Goal: Task Accomplishment & Management: Complete application form

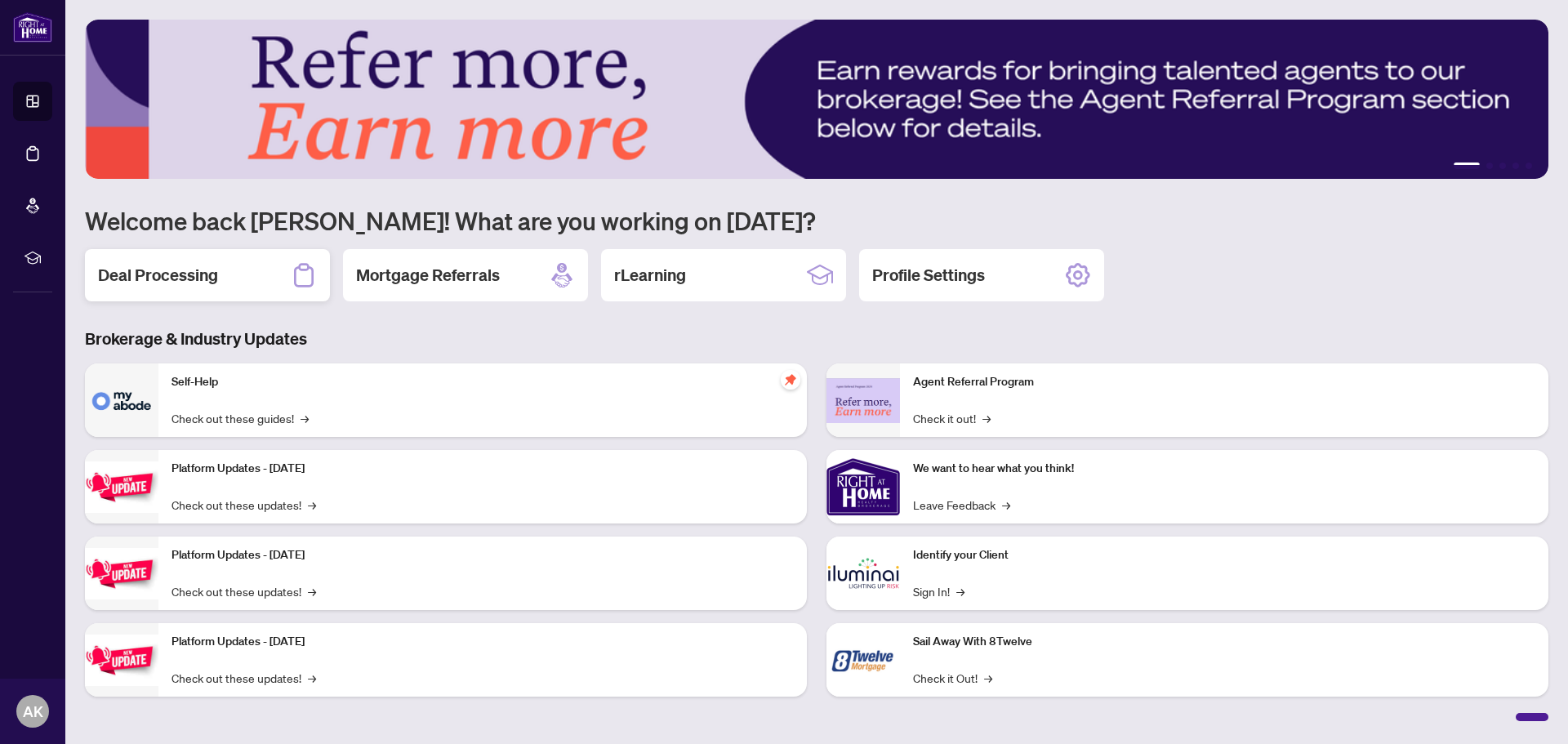
click at [222, 288] on div "Deal Processing" at bounding box center [207, 275] width 245 height 53
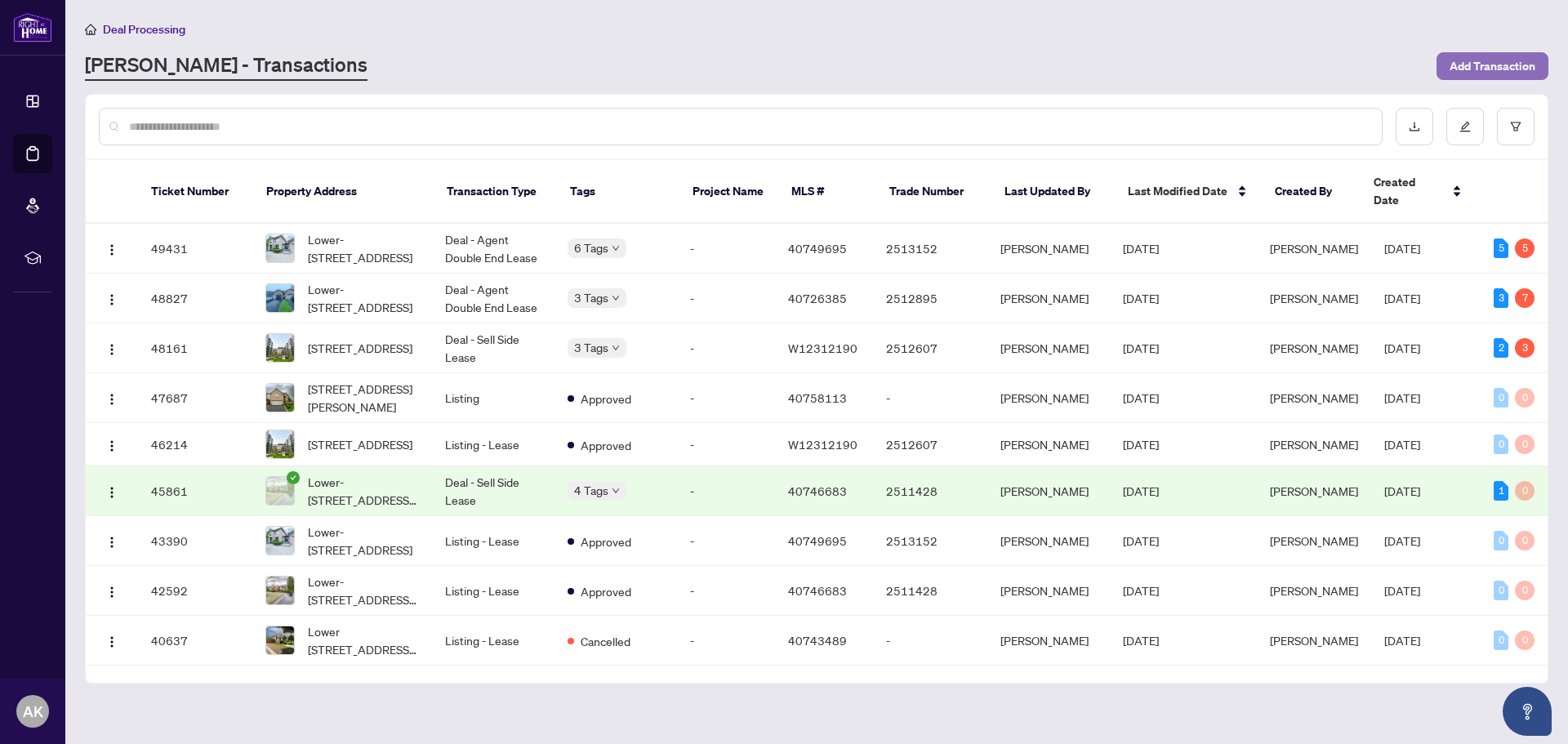
click at [1509, 69] on span "Add Transaction" at bounding box center [1492, 66] width 86 height 26
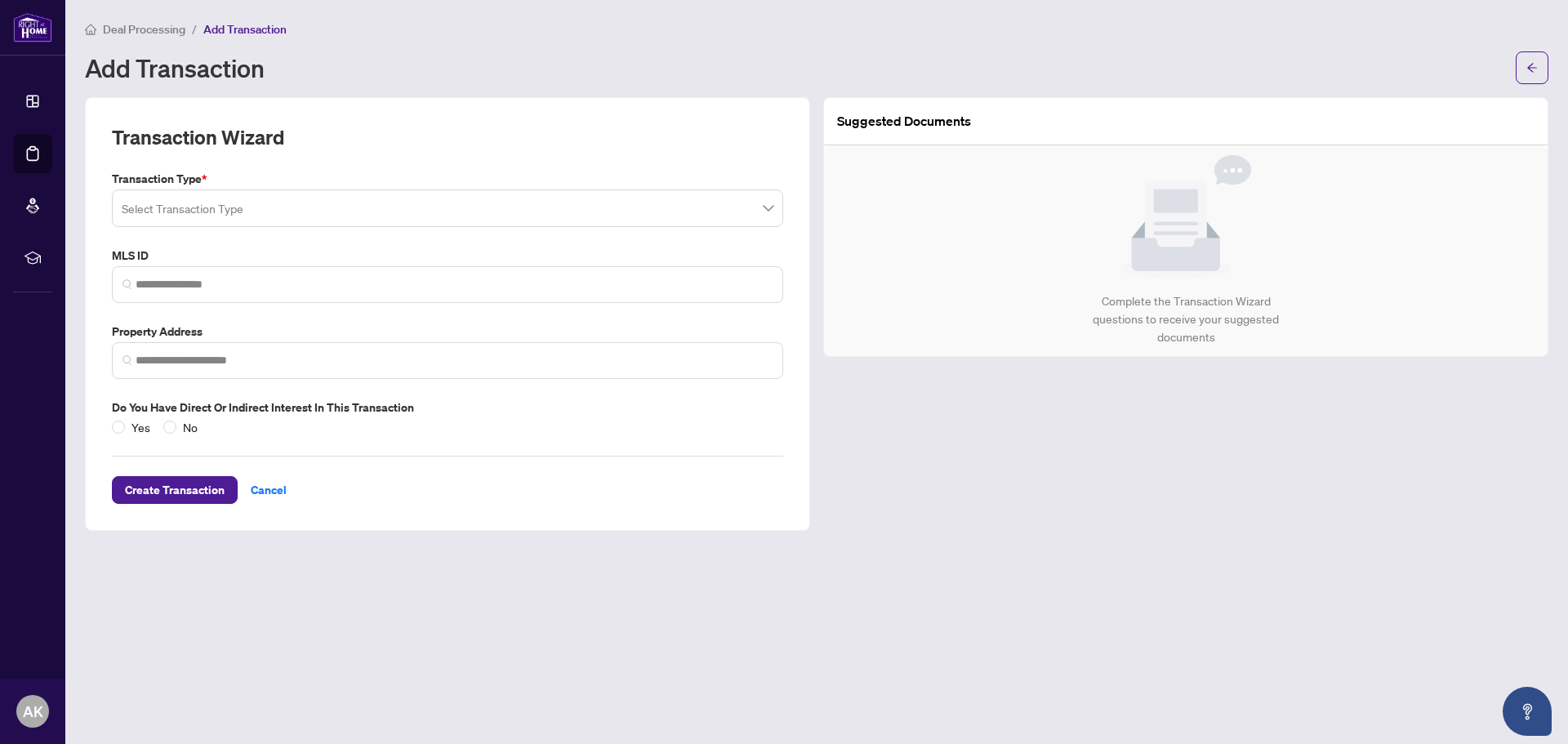
click at [251, 211] on input "search" at bounding box center [440, 211] width 637 height 36
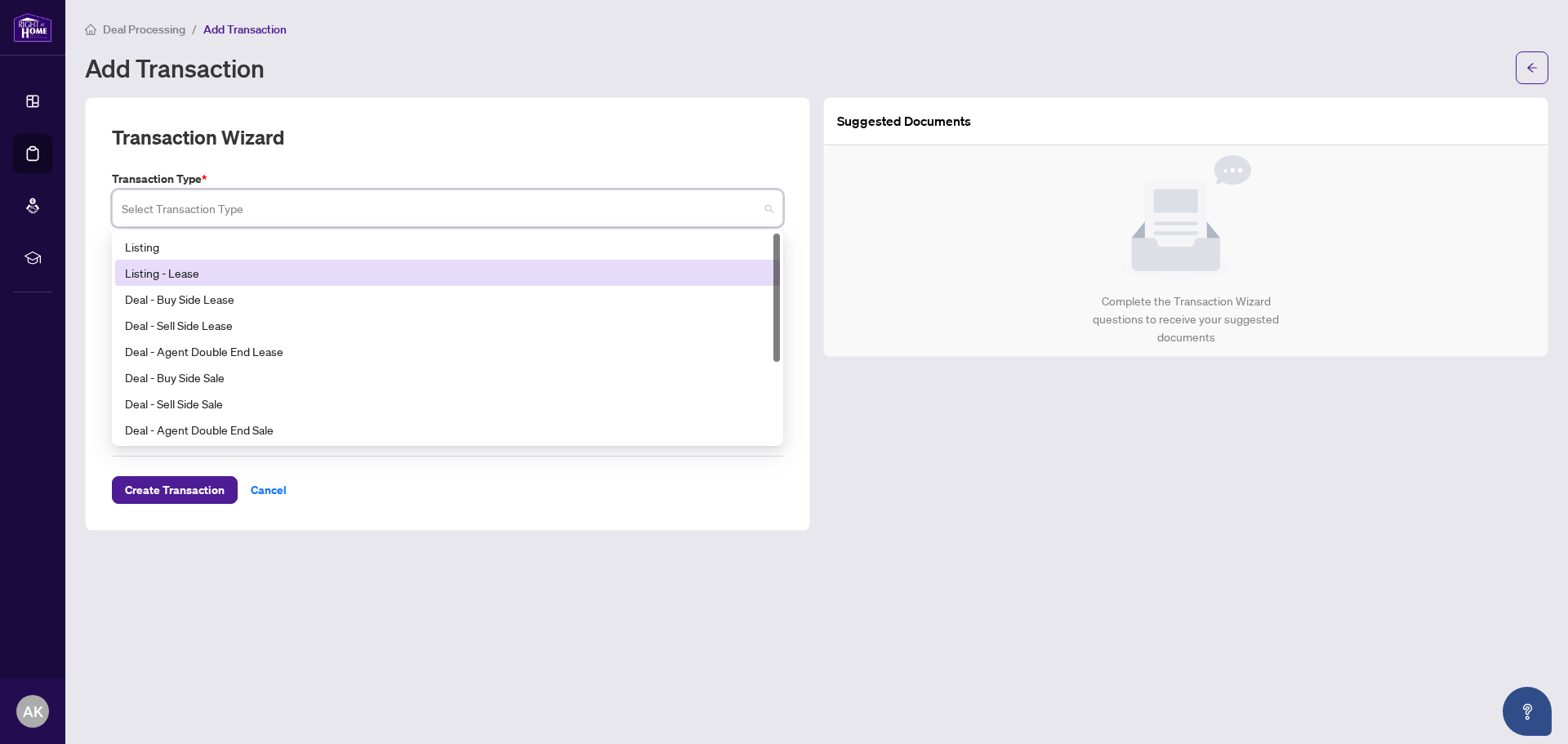
click at [225, 275] on div "Listing - Lease" at bounding box center [448, 272] width 645 height 18
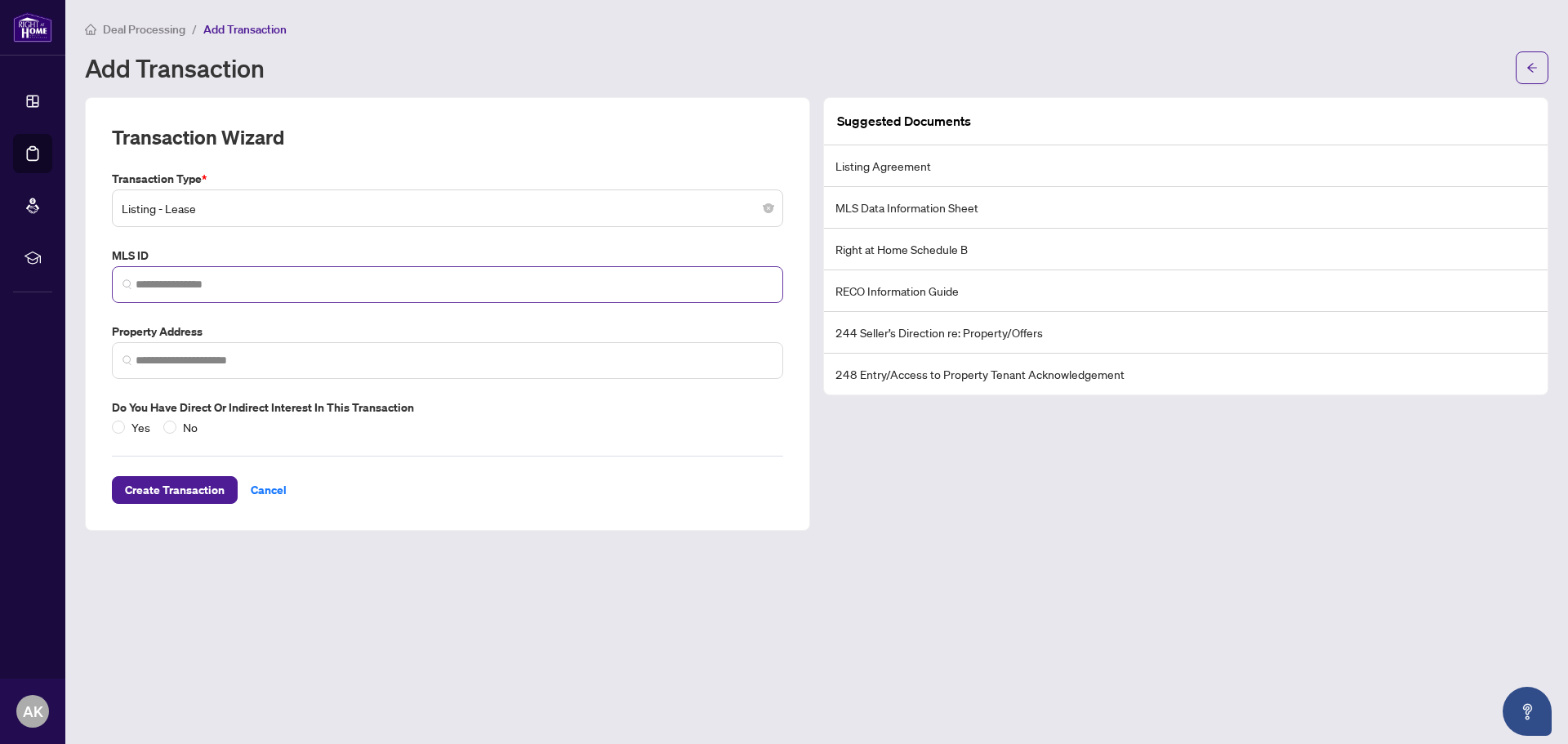
click at [353, 268] on span at bounding box center [447, 284] width 672 height 36
click at [335, 285] on input "search" at bounding box center [454, 285] width 637 height 17
paste input "********"
type input "********"
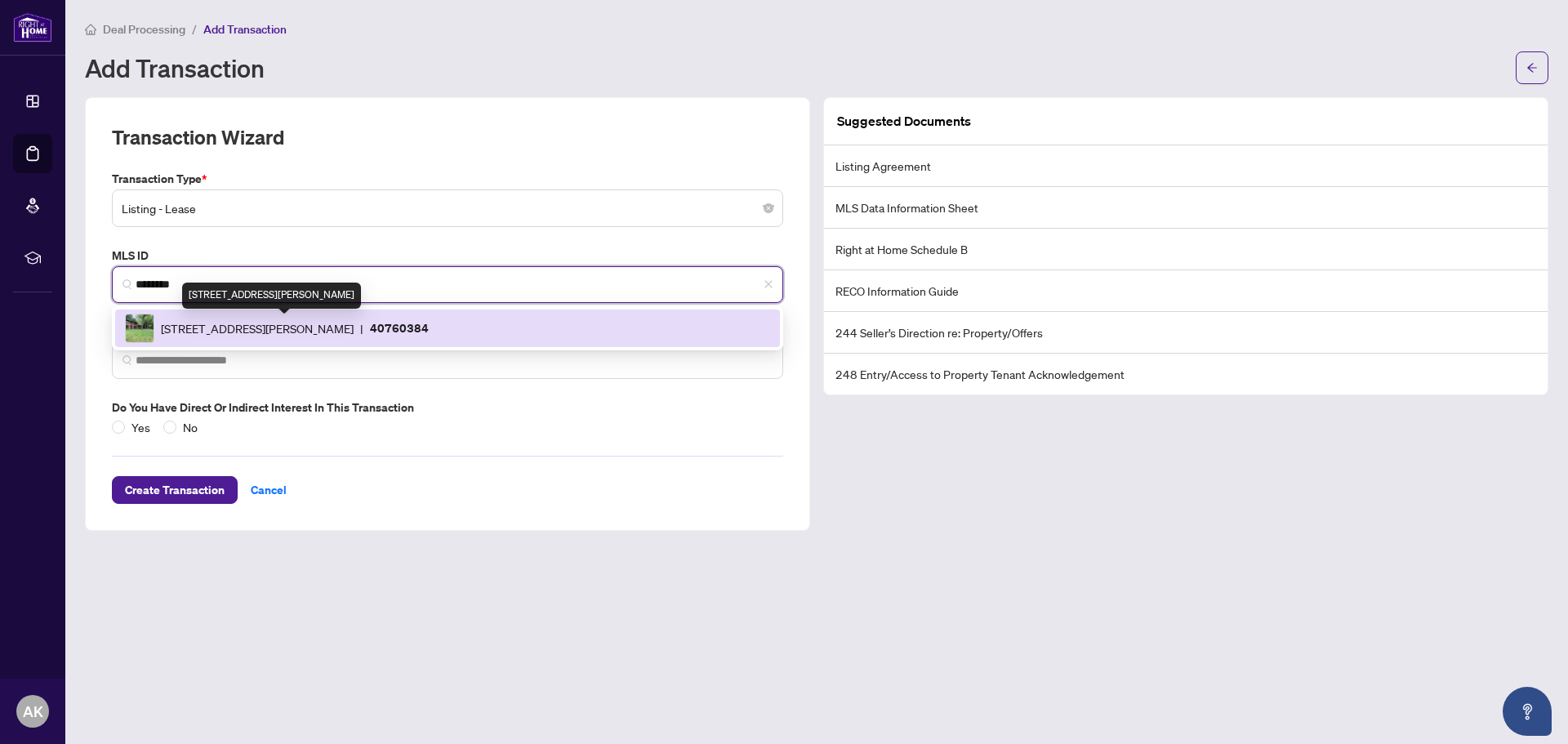
click at [308, 330] on span "[STREET_ADDRESS][PERSON_NAME]" at bounding box center [258, 328] width 193 height 18
type input "**********"
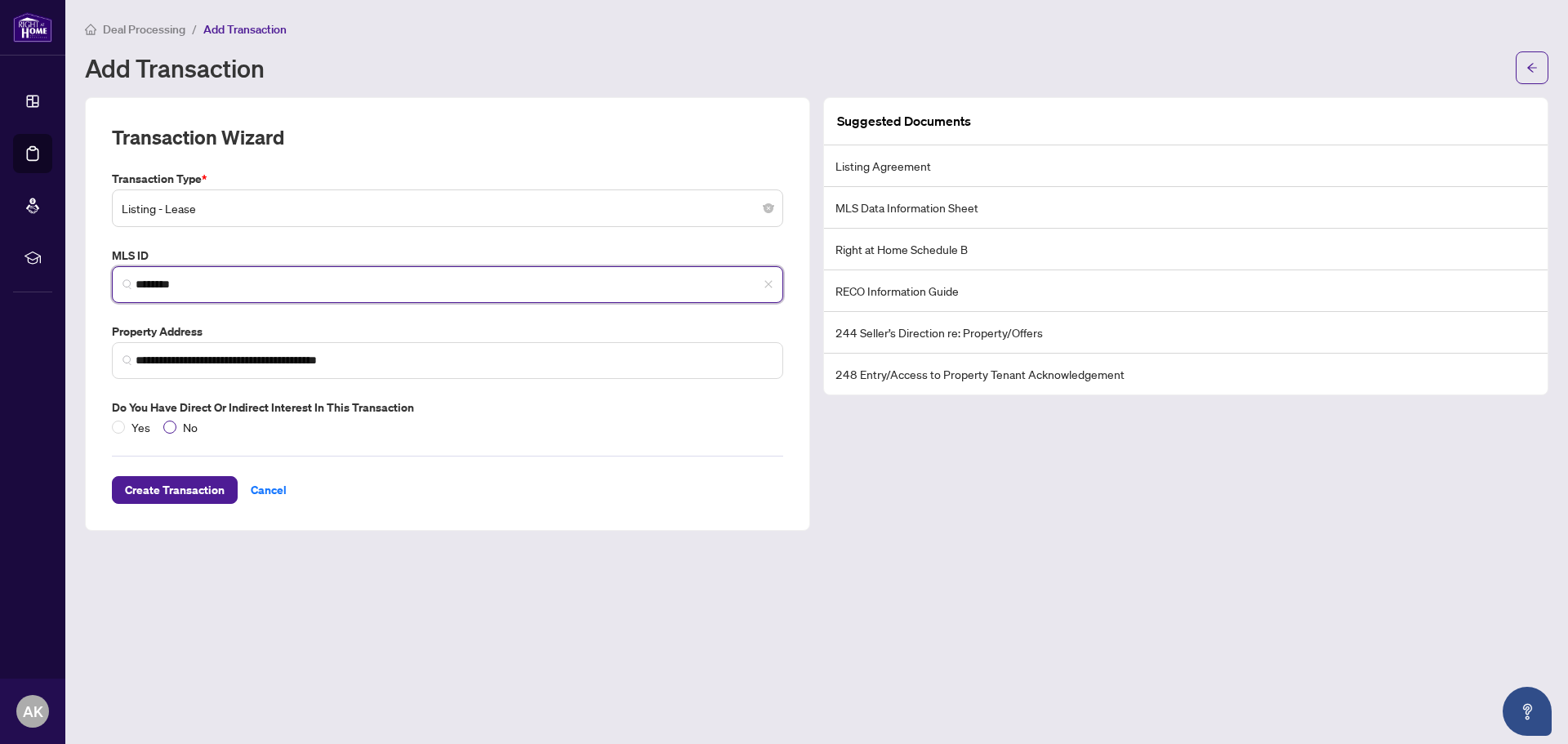
type input "********"
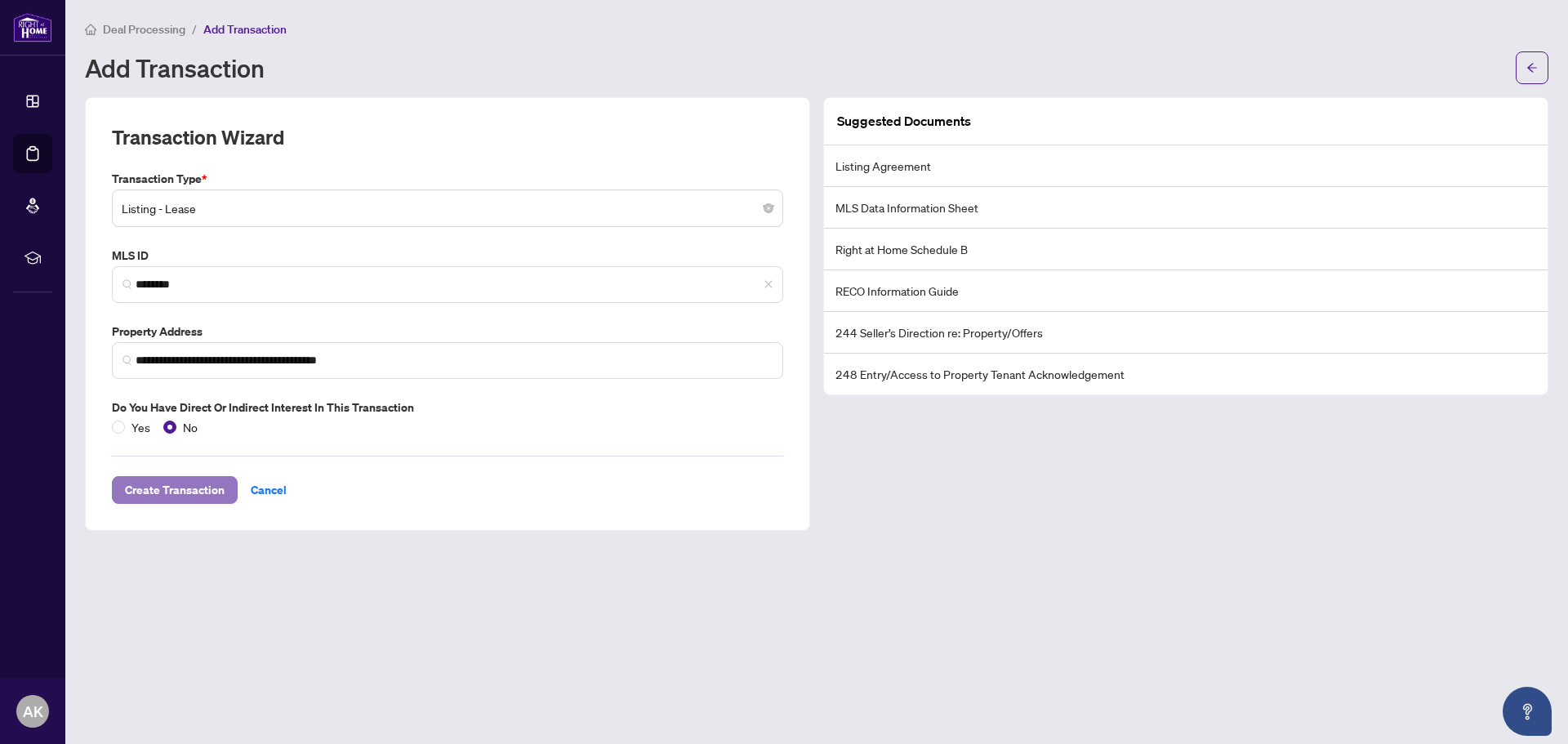
click at [184, 494] on span "Create Transaction" at bounding box center [175, 490] width 100 height 26
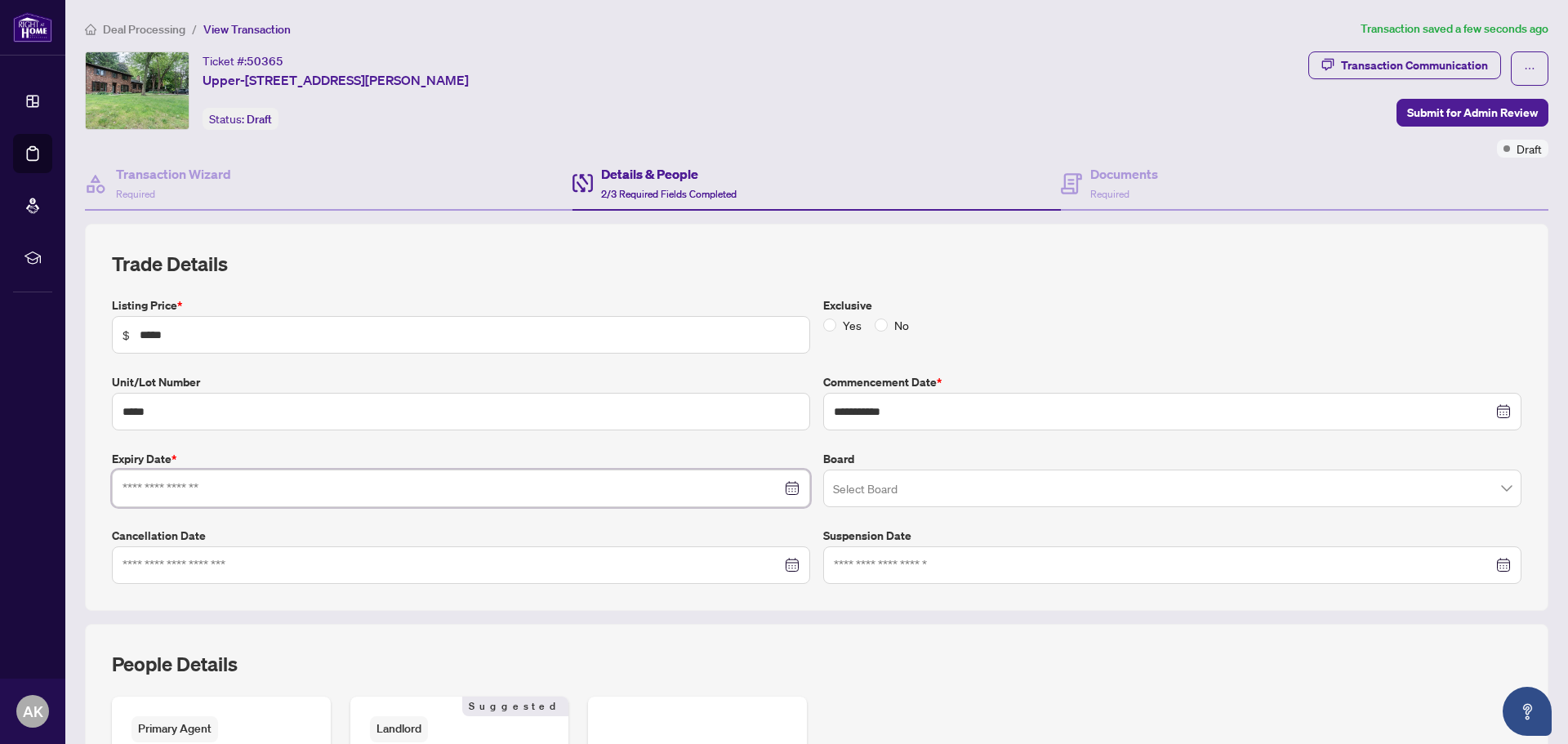
click at [189, 484] on input at bounding box center [452, 488] width 659 height 18
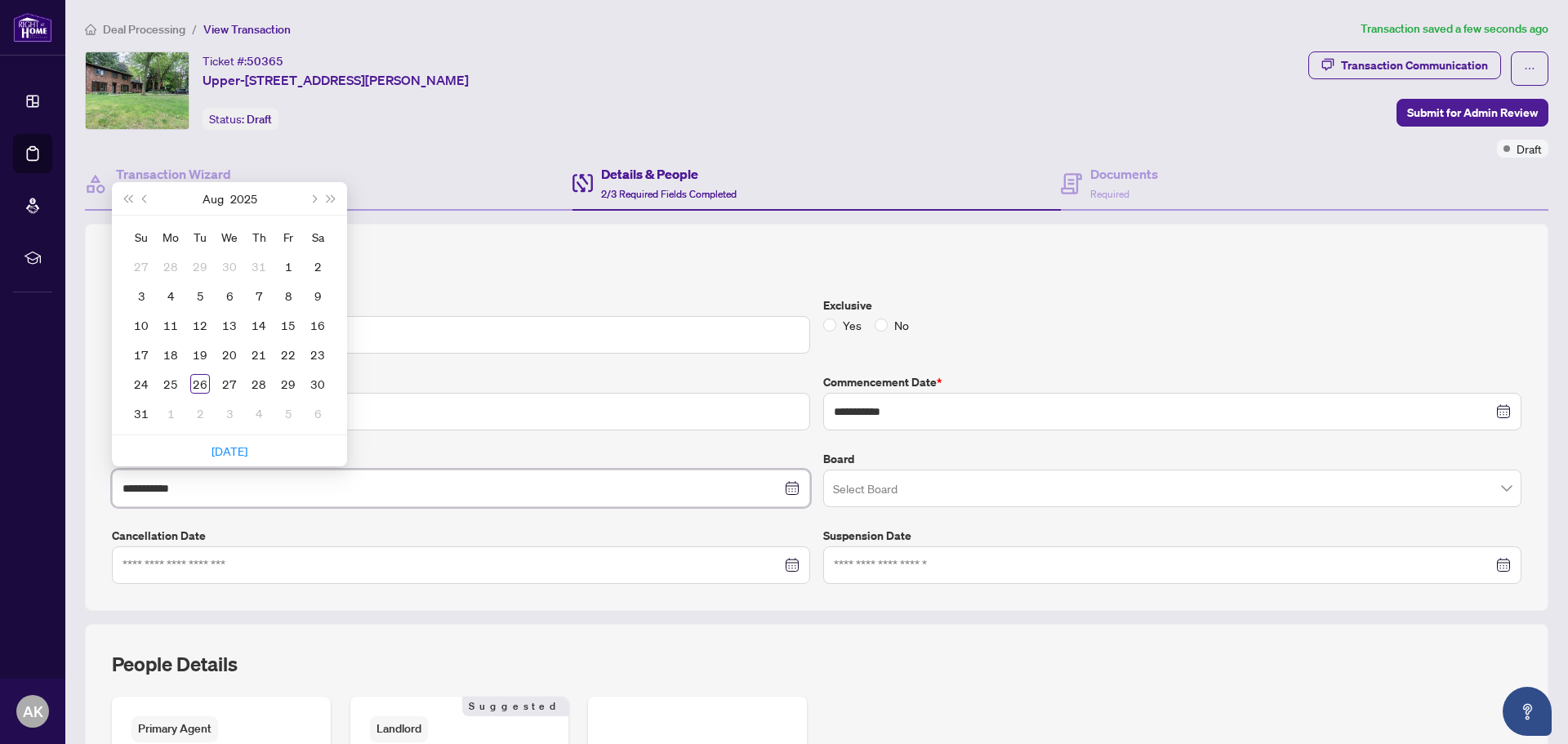
type input "**********"
click at [311, 197] on span "Next month (PageDown)" at bounding box center [313, 198] width 8 height 8
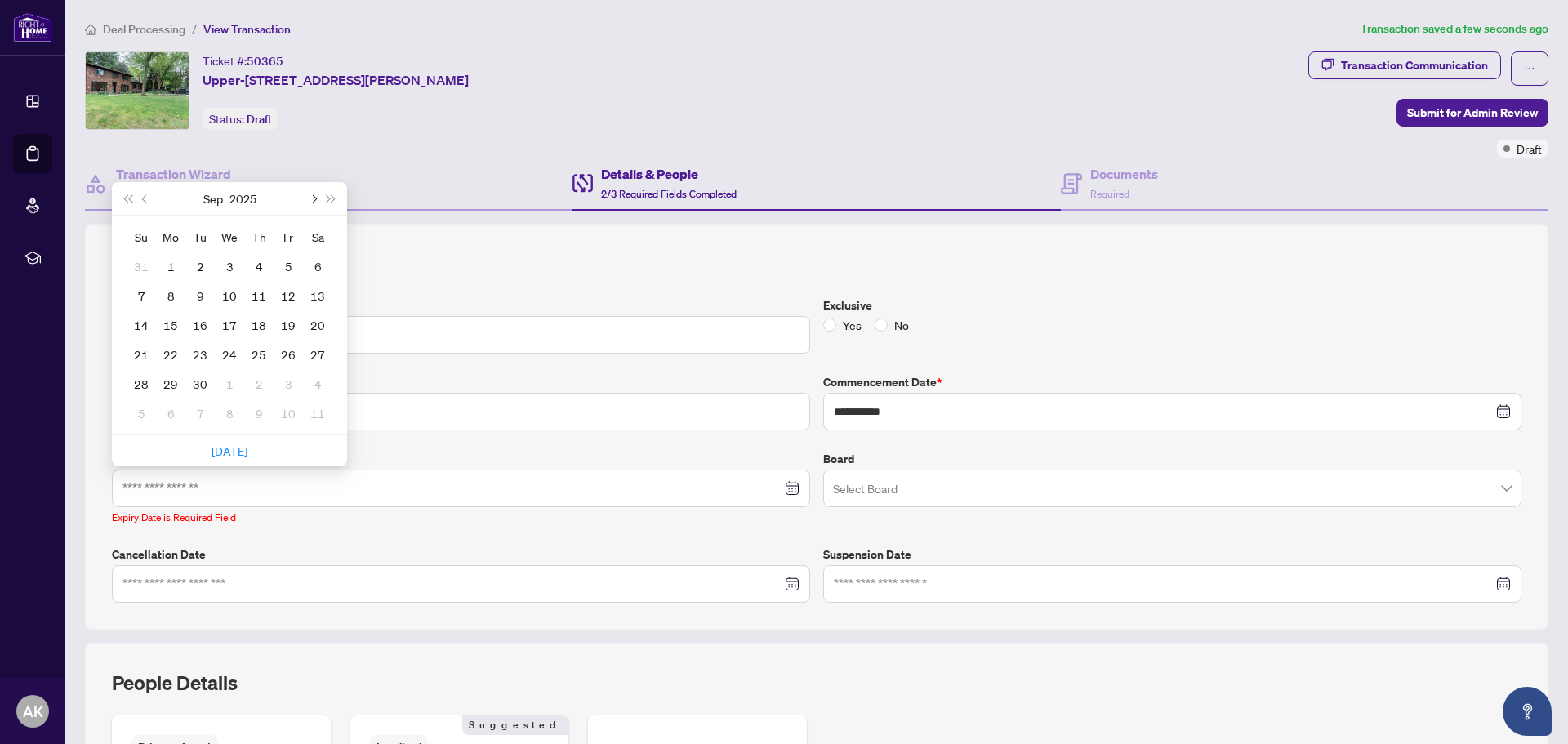
click at [311, 197] on span "Next month (PageDown)" at bounding box center [313, 198] width 8 height 8
type input "**********"
click at [287, 385] on div "31" at bounding box center [288, 384] width 19 height 19
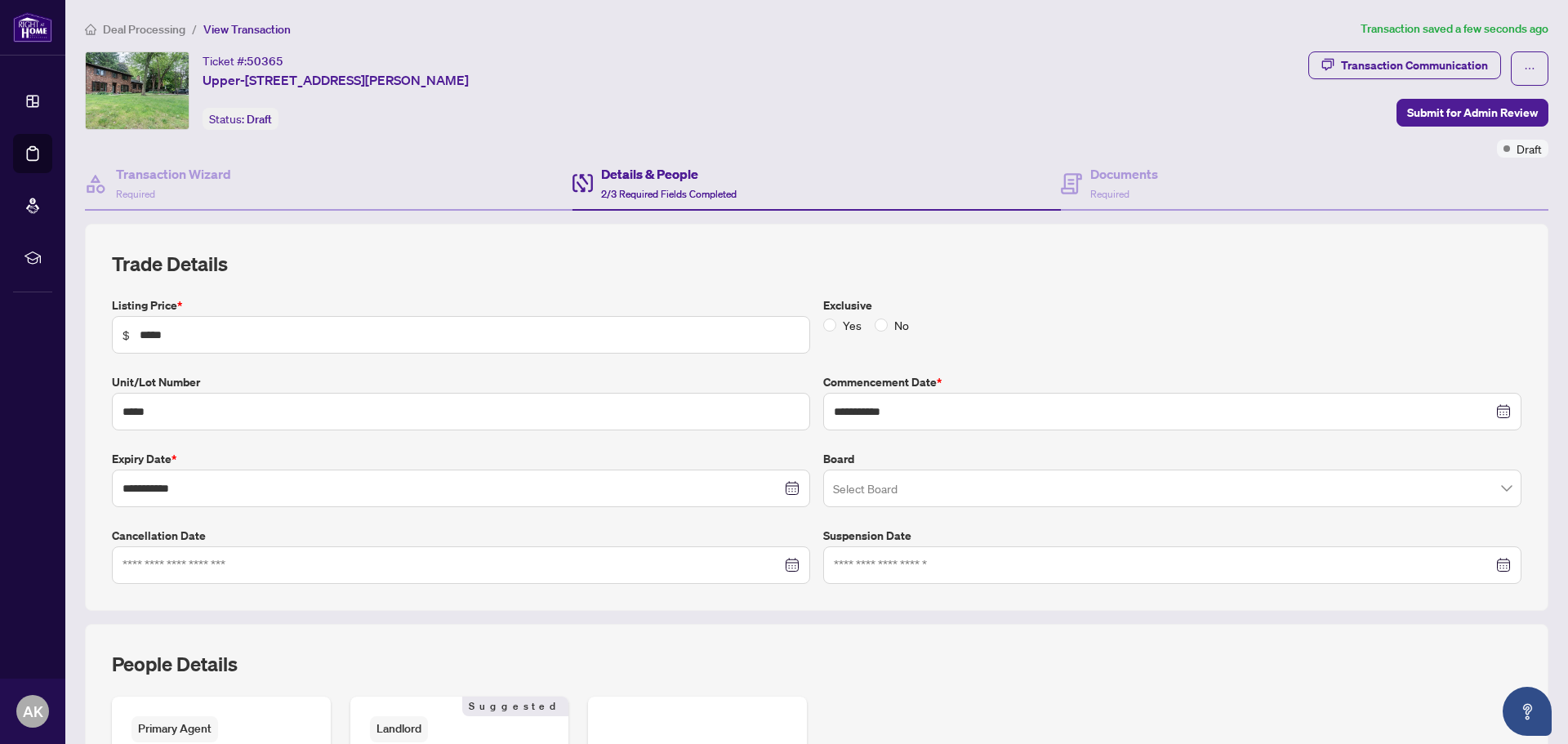
scroll to position [321, 0]
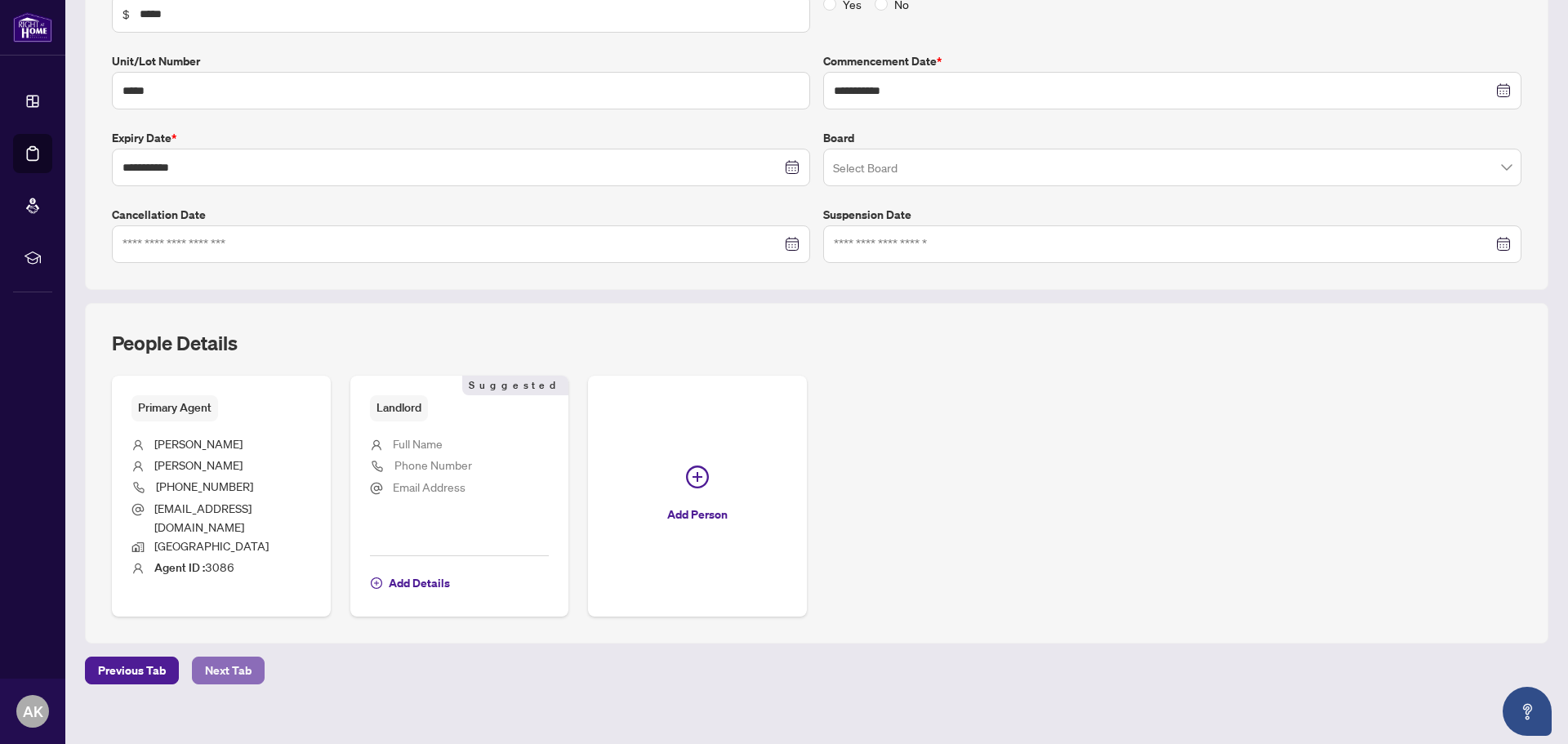
click at [235, 658] on span "Next Tab" at bounding box center [228, 670] width 47 height 26
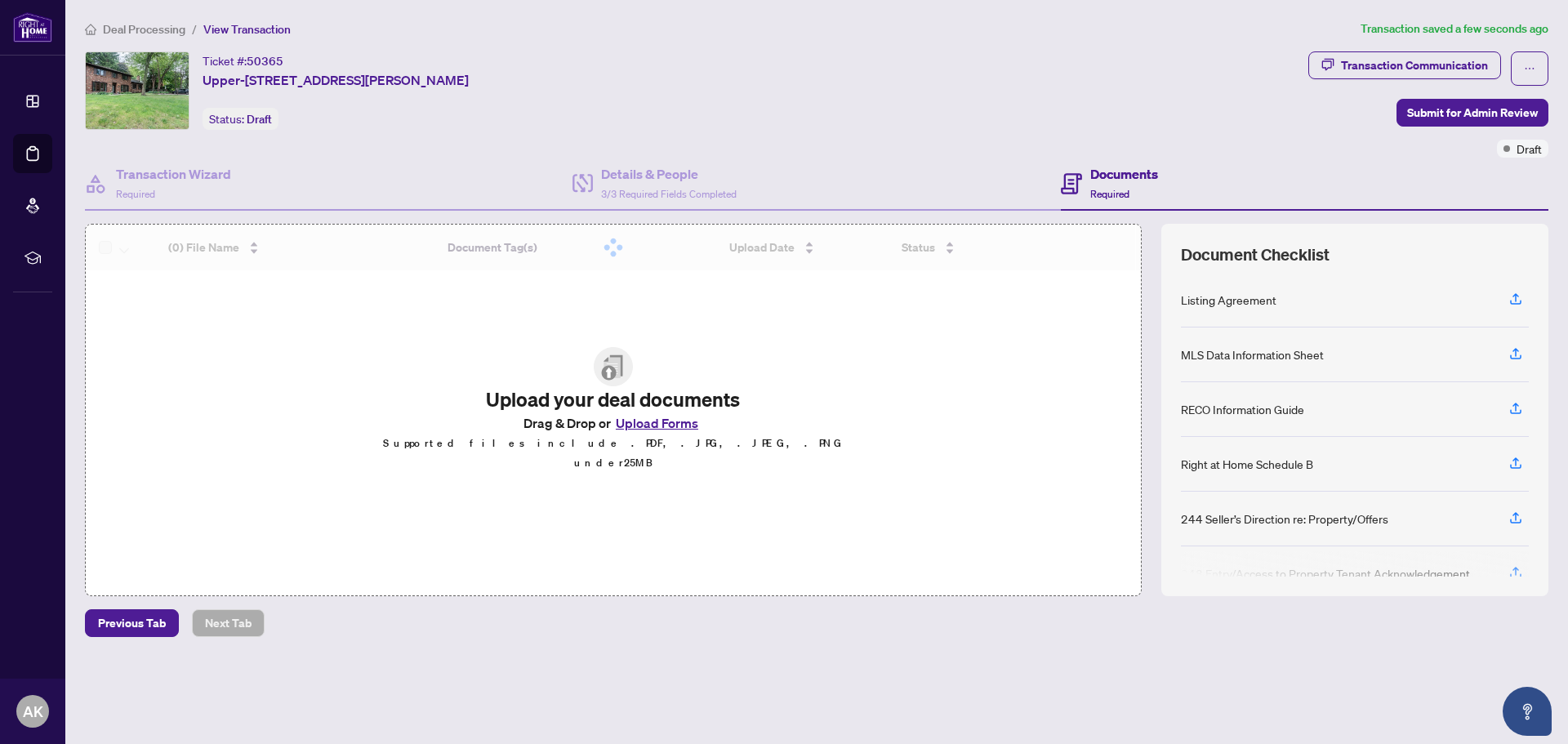
click at [643, 434] on button "Upload Forms" at bounding box center [657, 423] width 92 height 21
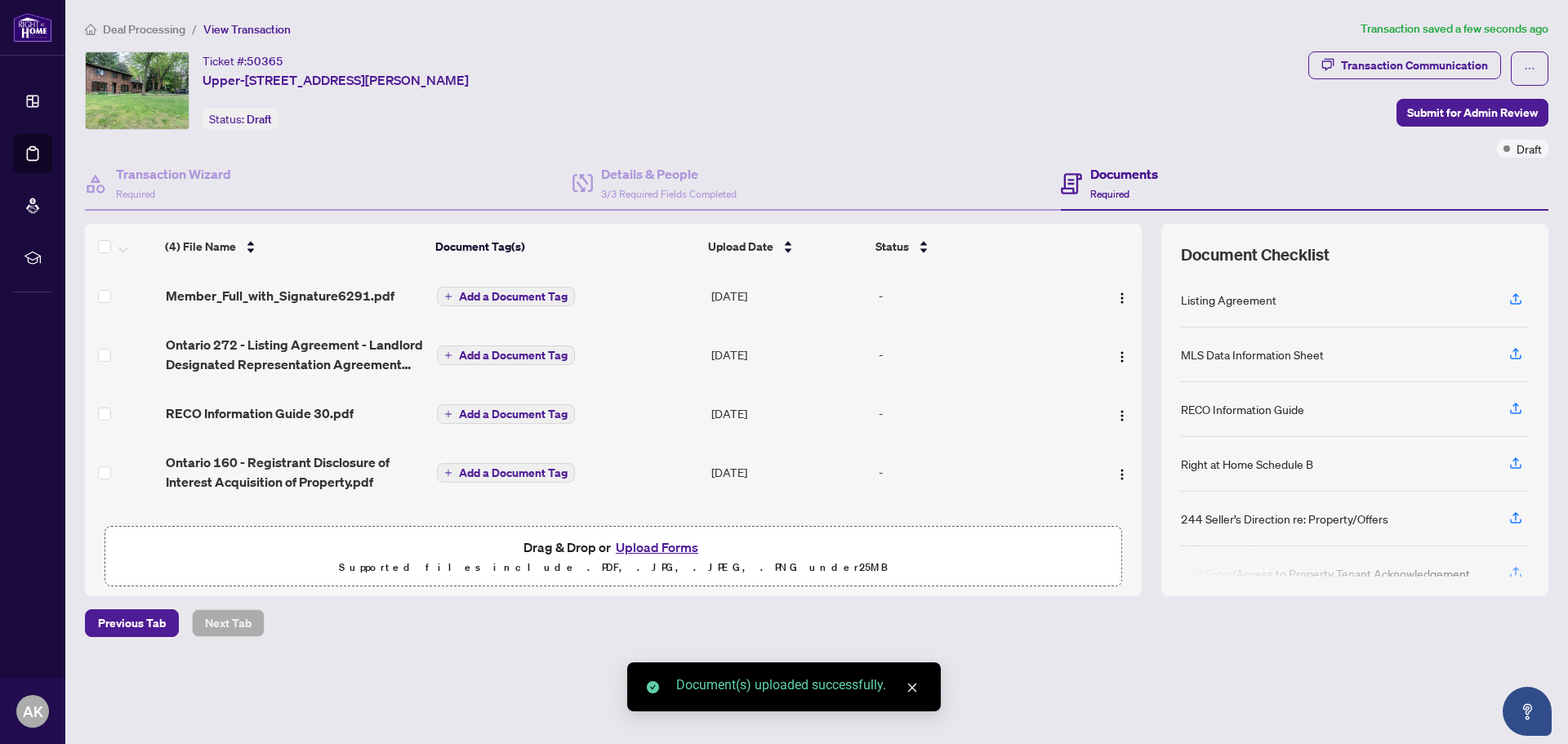
click at [469, 298] on span "Add a Document Tag" at bounding box center [513, 296] width 108 height 11
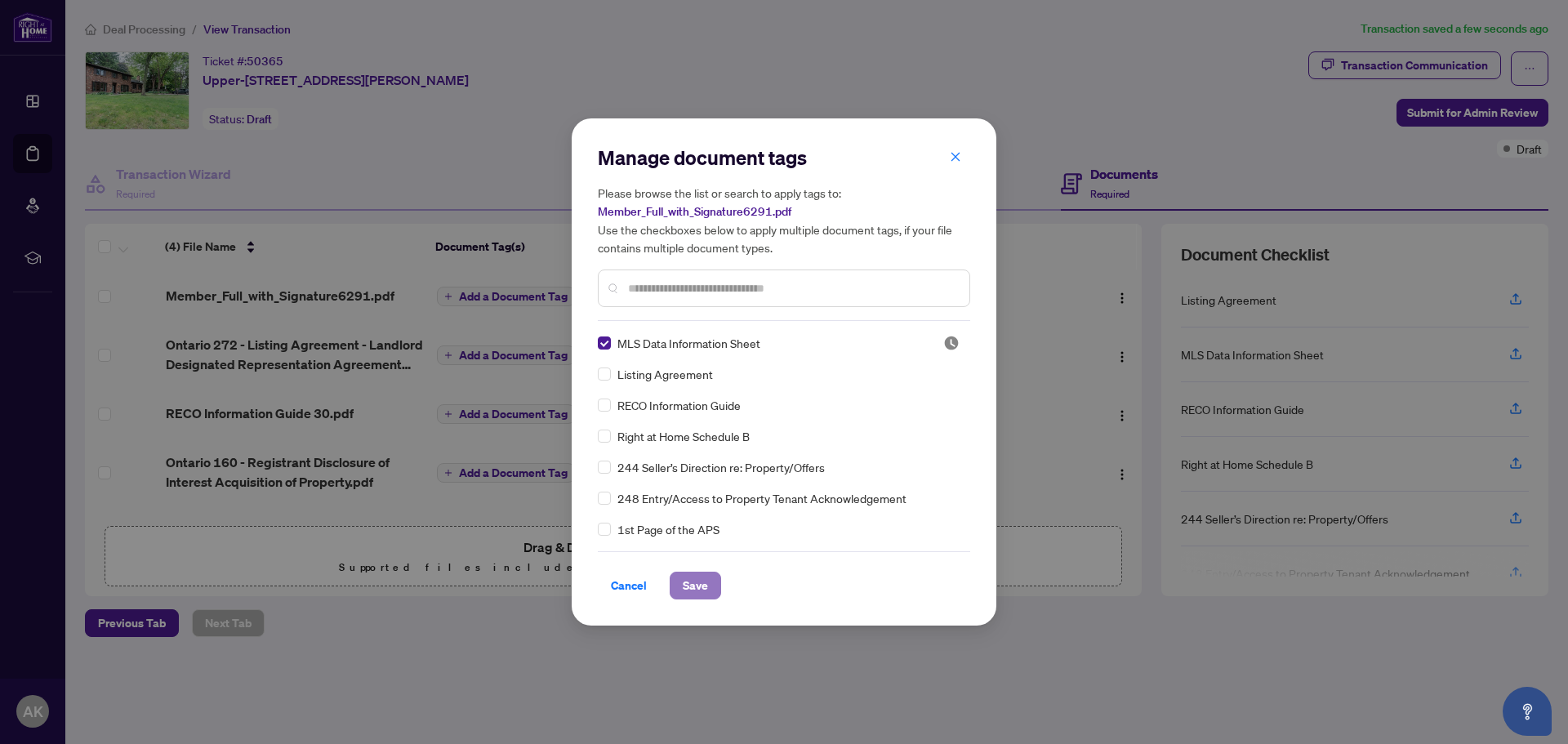
click at [697, 587] on span "Save" at bounding box center [695, 586] width 25 height 26
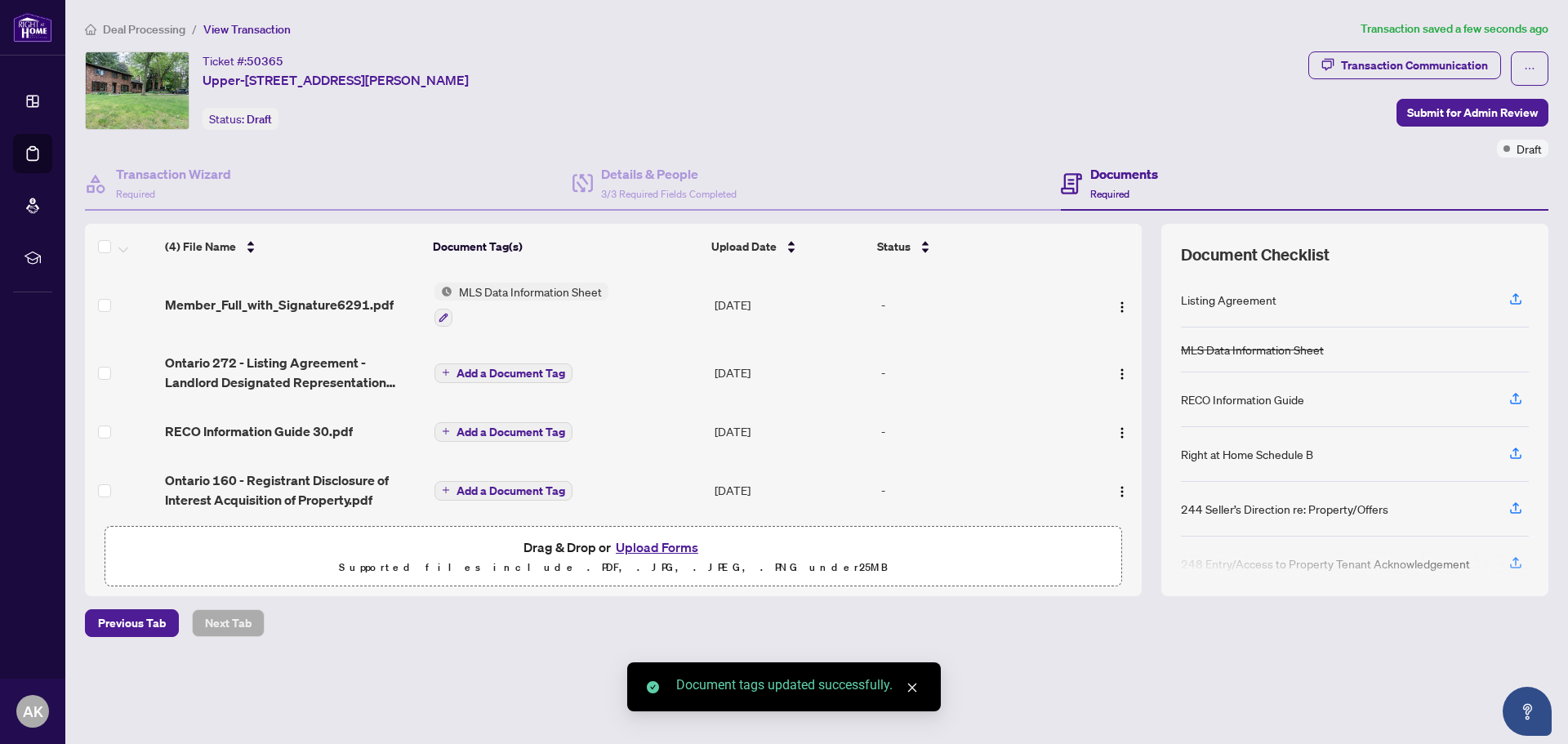
click at [500, 368] on span "Add a Document Tag" at bounding box center [511, 373] width 108 height 11
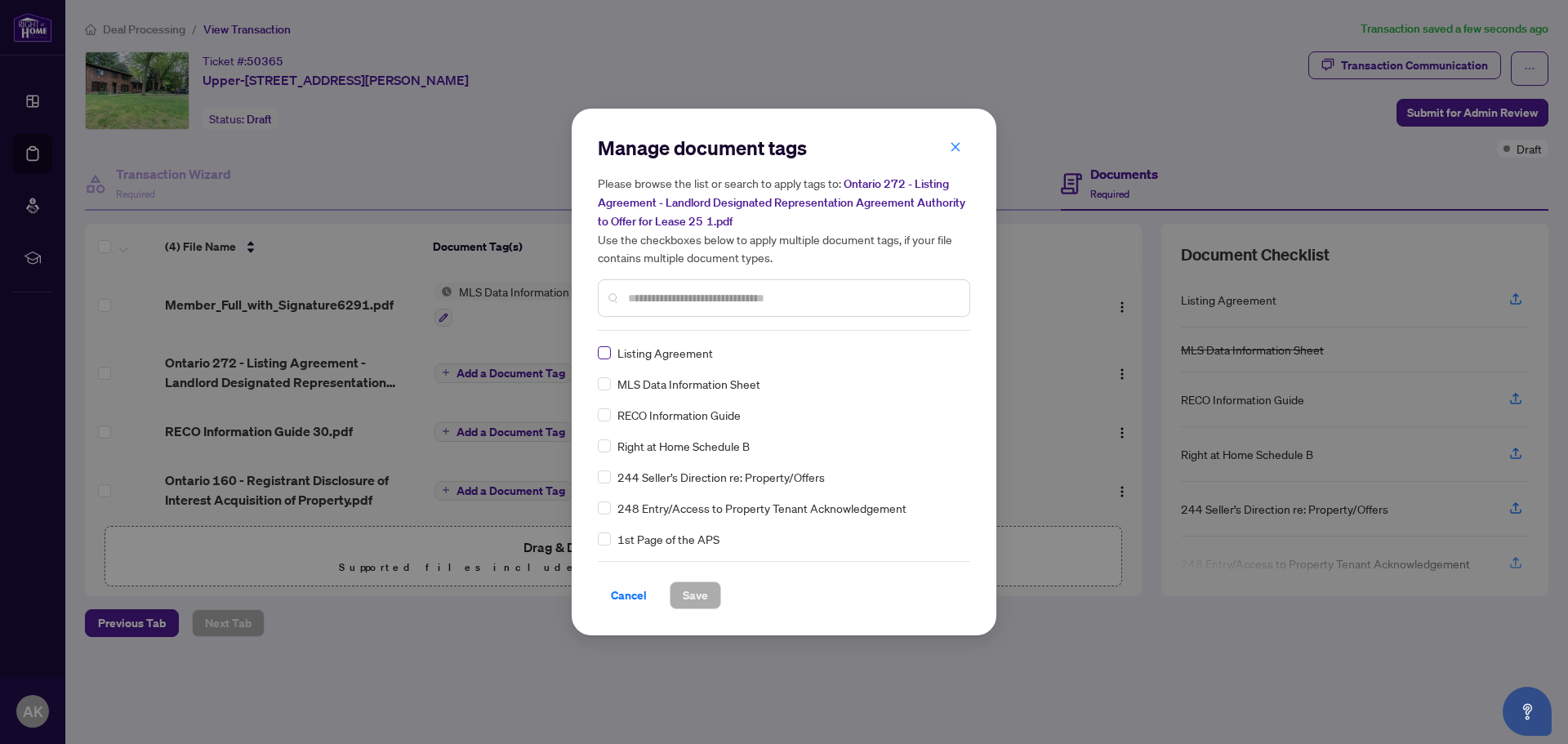
click at [609, 358] on div "Listing Agreement" at bounding box center [779, 353] width 363 height 18
click at [711, 602] on button "Save" at bounding box center [695, 595] width 52 height 28
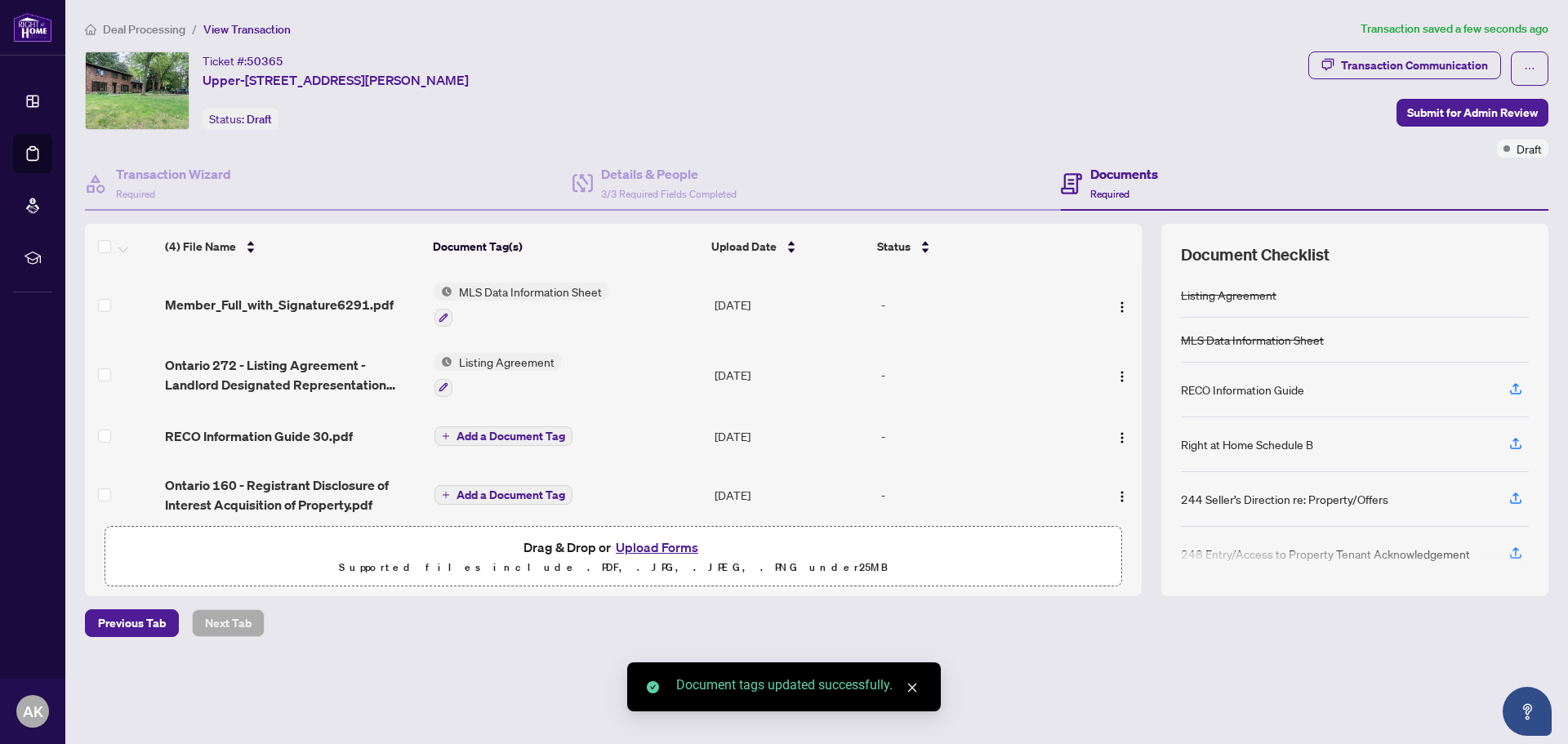
click at [482, 437] on span "Add a Document Tag" at bounding box center [511, 436] width 108 height 11
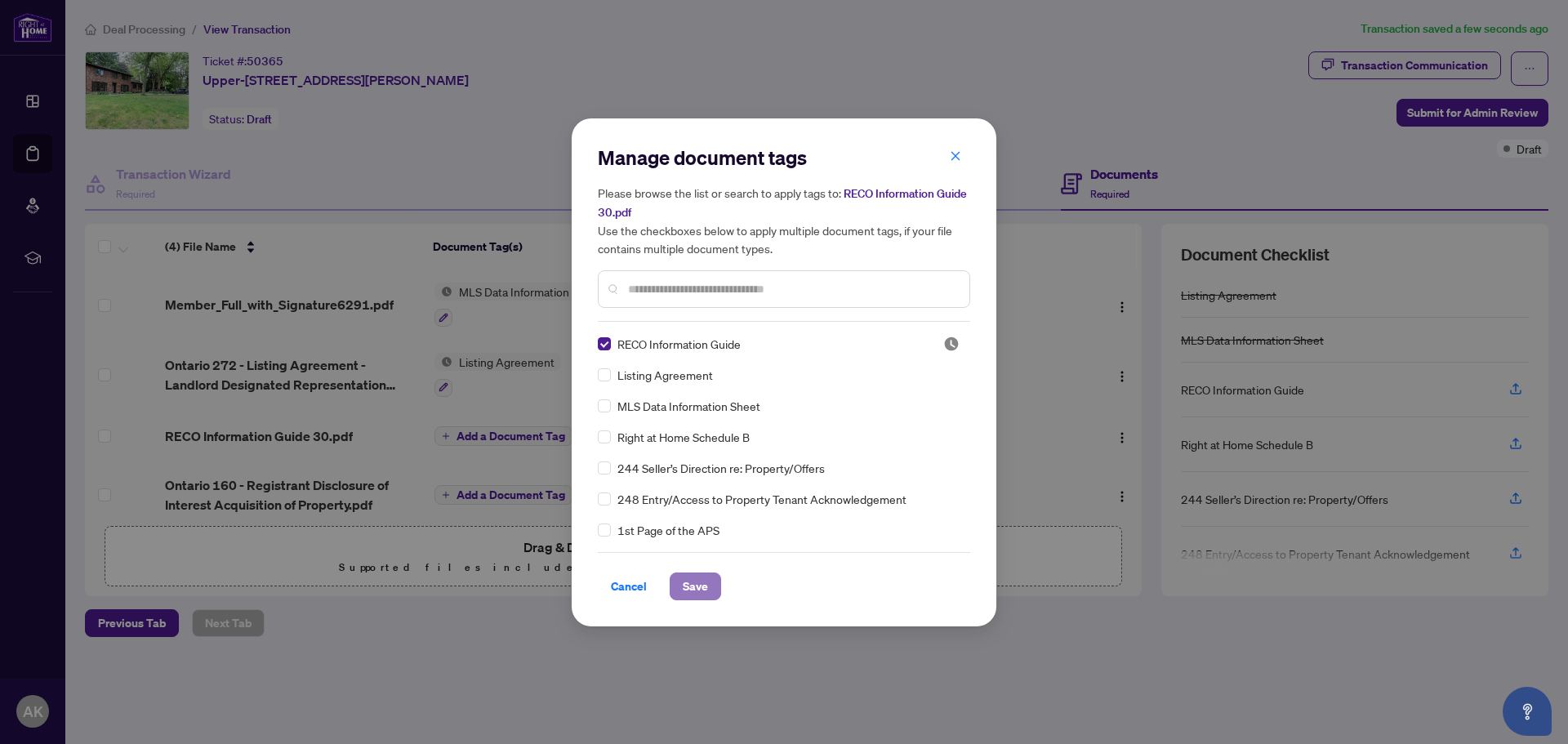
click at [698, 587] on span "Save" at bounding box center [695, 586] width 25 height 26
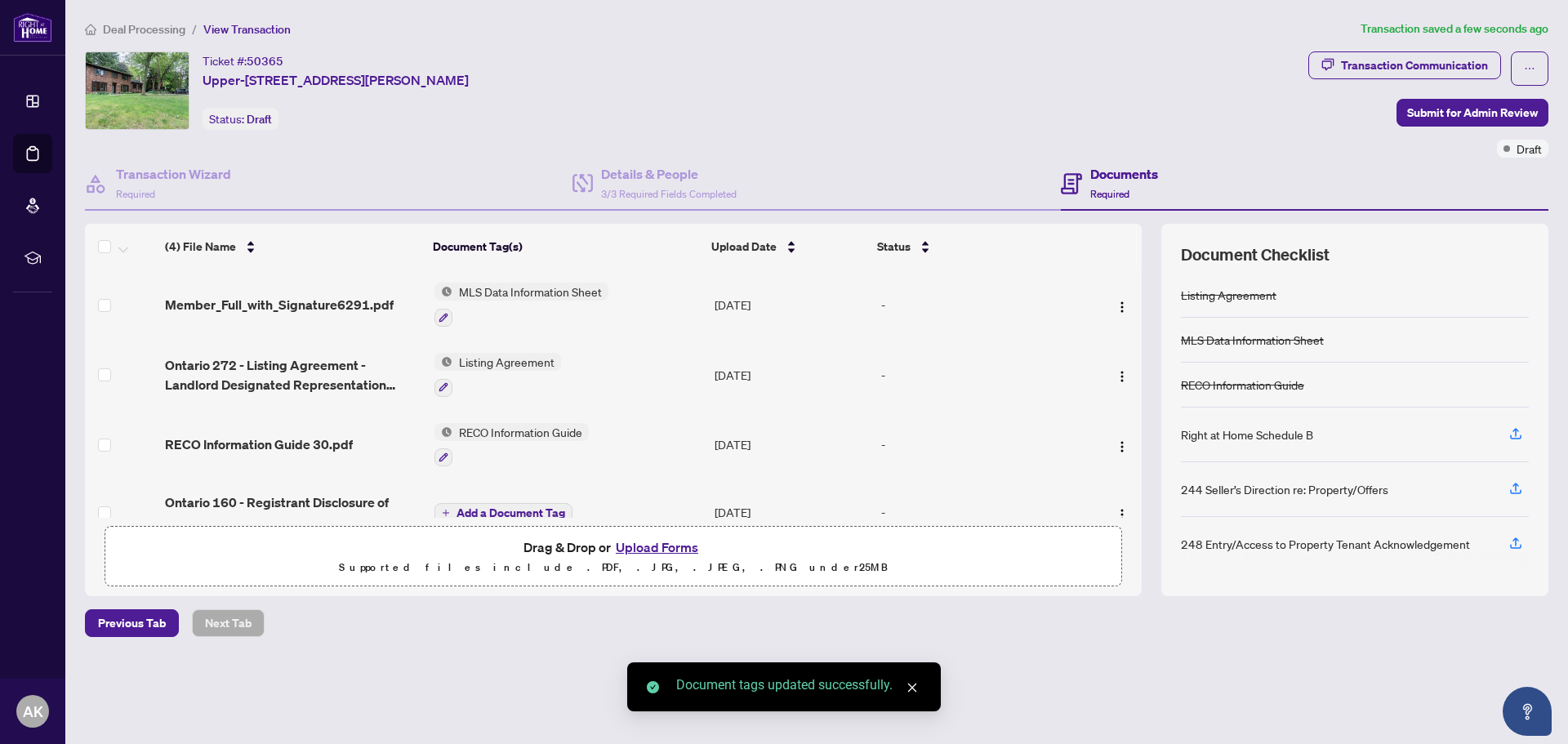
scroll to position [32, 0]
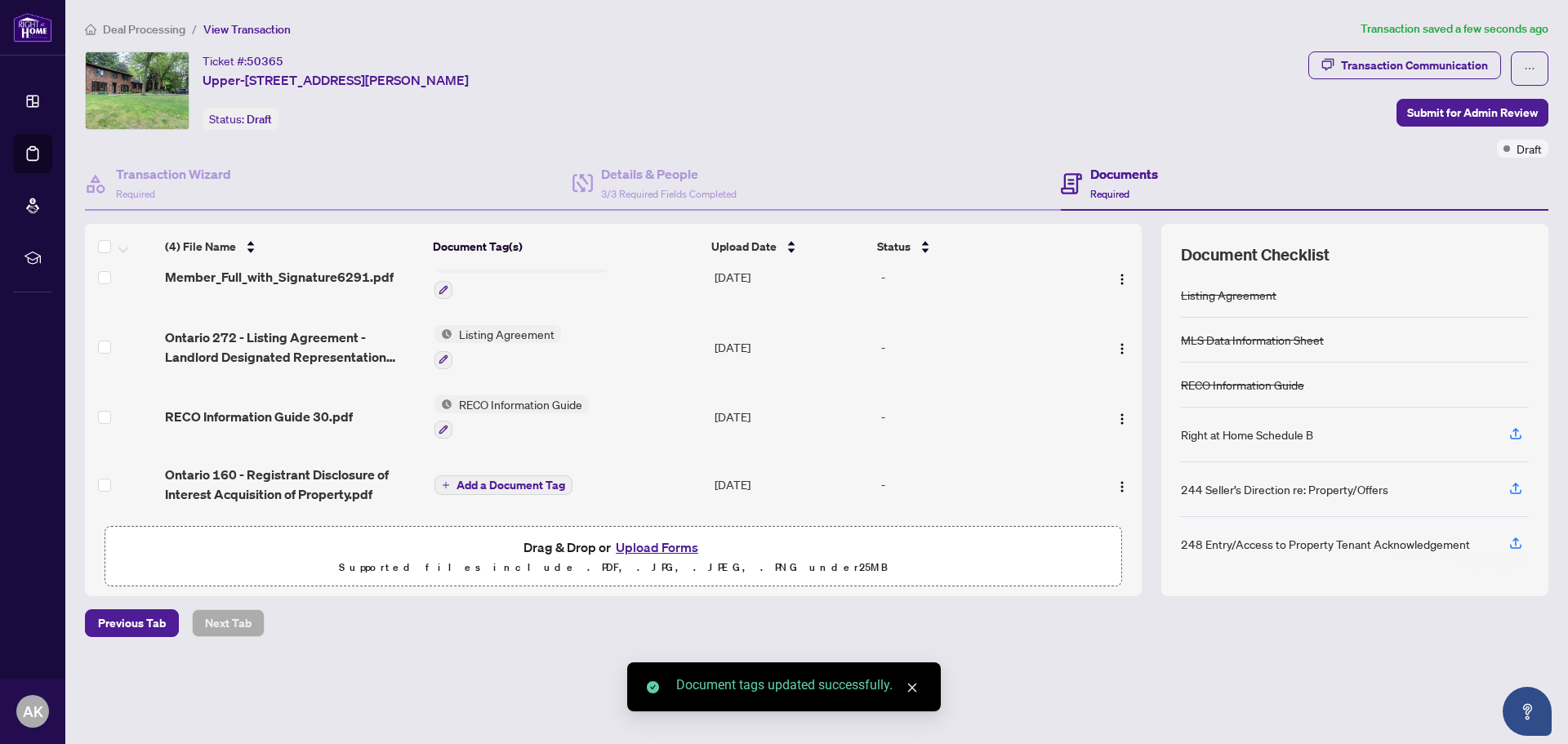
click at [497, 480] on span "Add a Document Tag" at bounding box center [511, 485] width 108 height 11
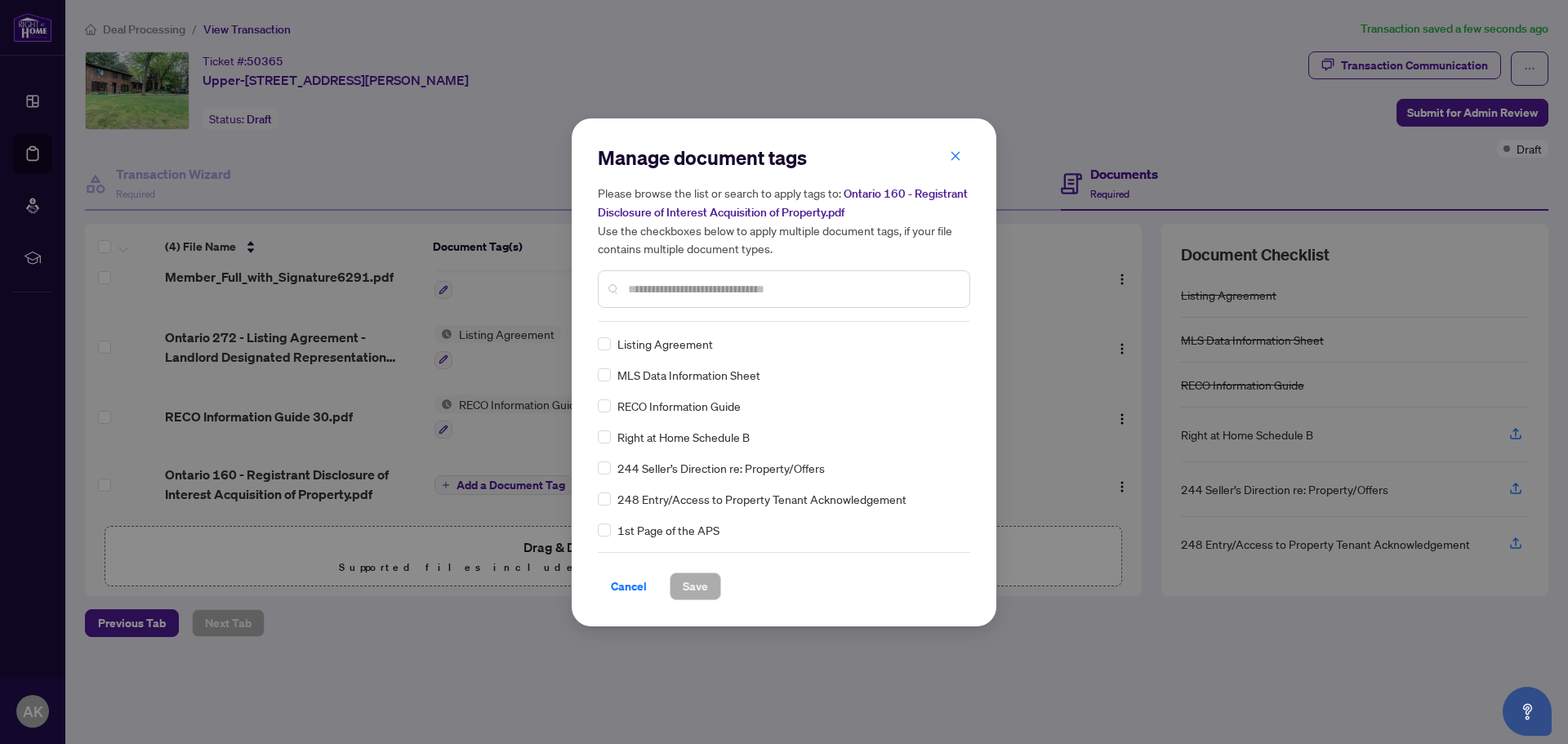
click at [729, 301] on div at bounding box center [784, 289] width 373 height 37
click at [733, 292] on input "text" at bounding box center [792, 289] width 329 height 18
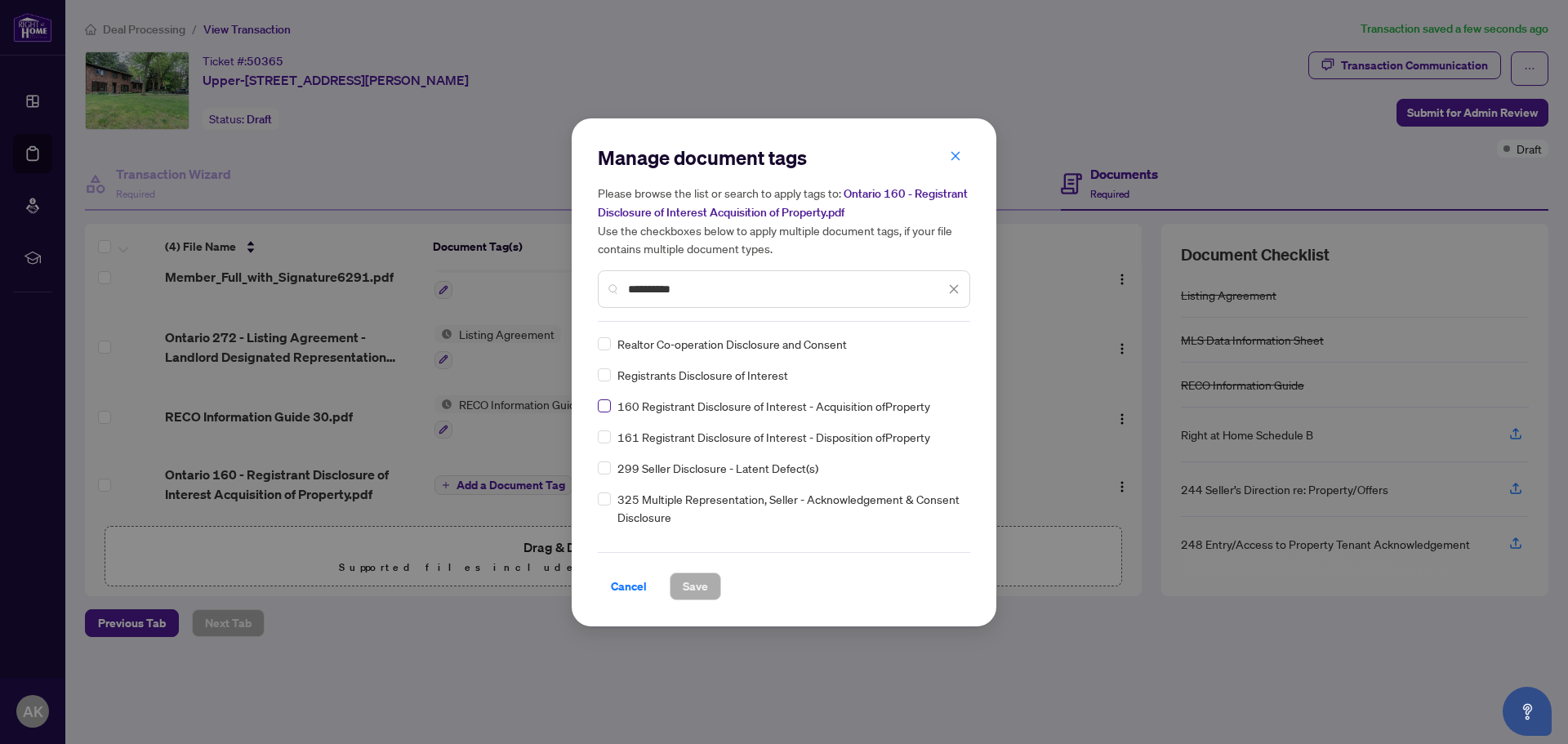
type input "**********"
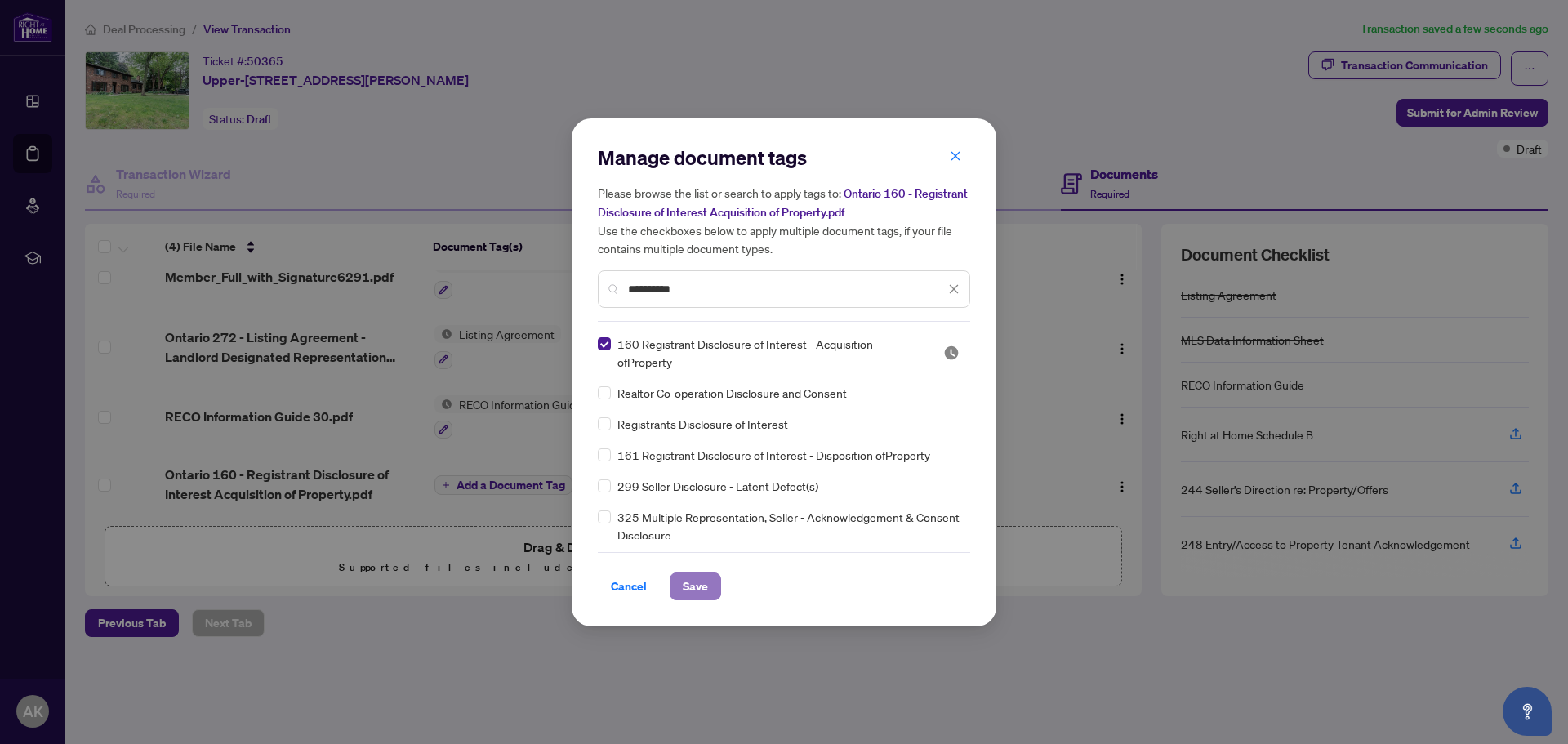
click at [702, 591] on span "Save" at bounding box center [695, 586] width 25 height 26
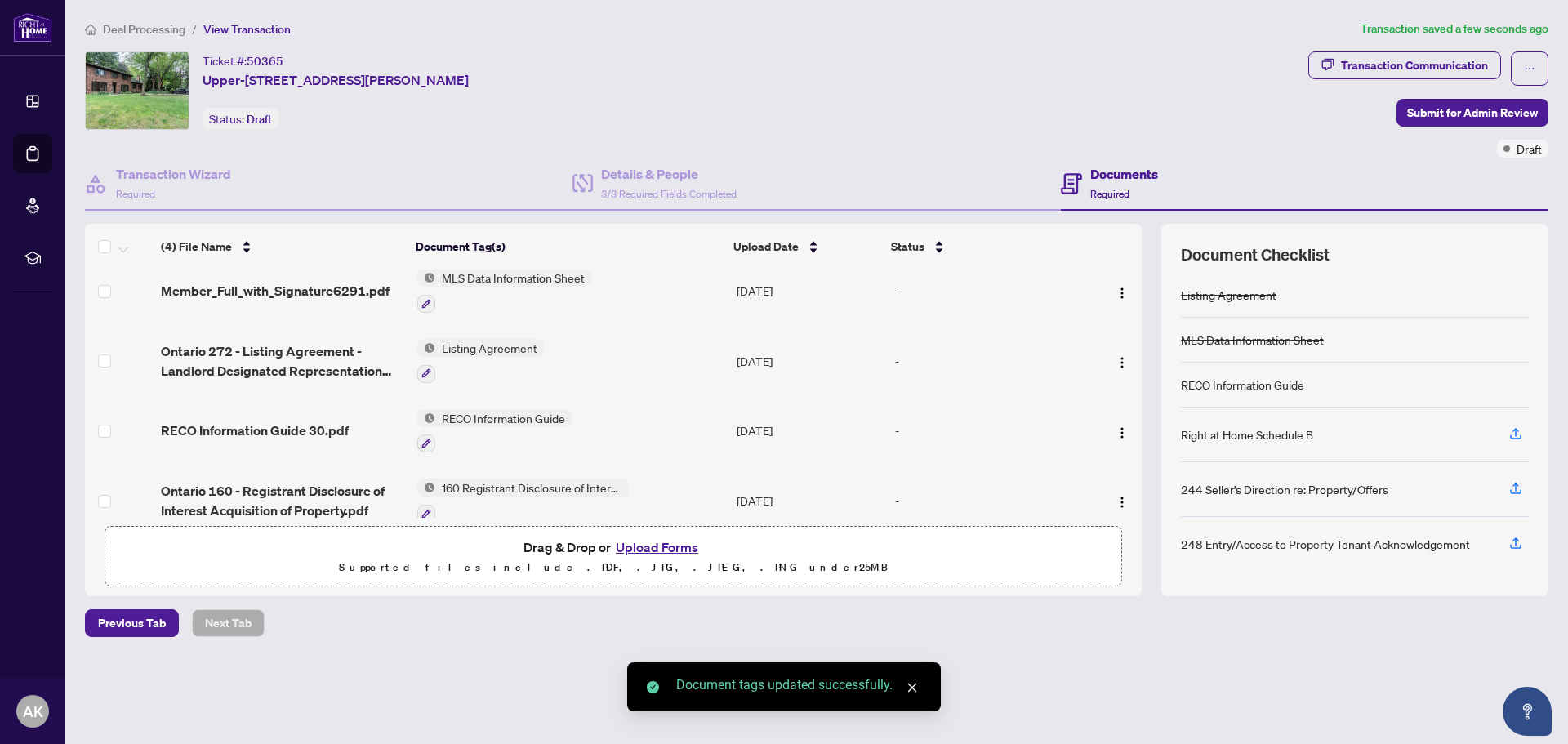
scroll to position [0, 0]
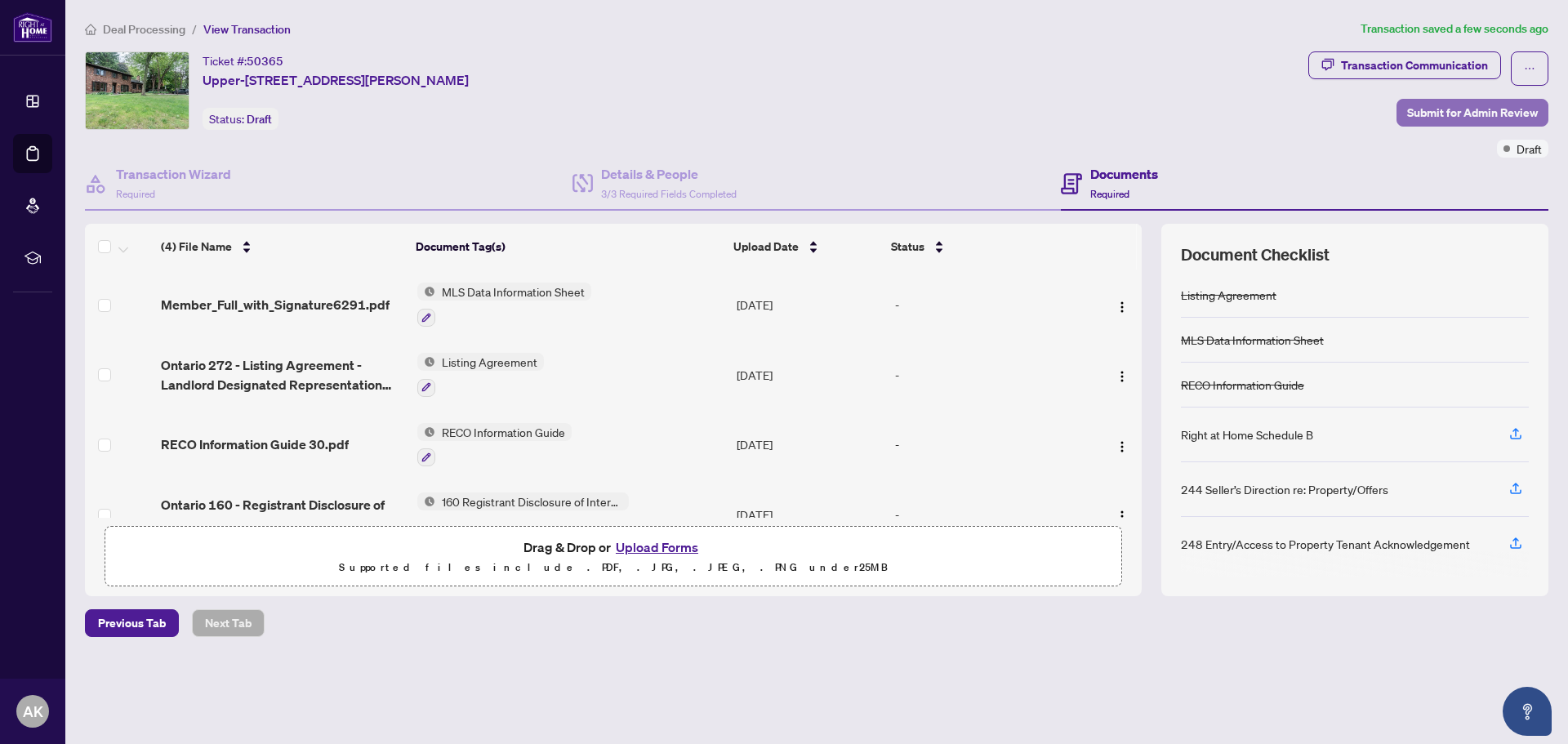
click at [1493, 103] on span "Submit for Admin Review" at bounding box center [1472, 113] width 130 height 26
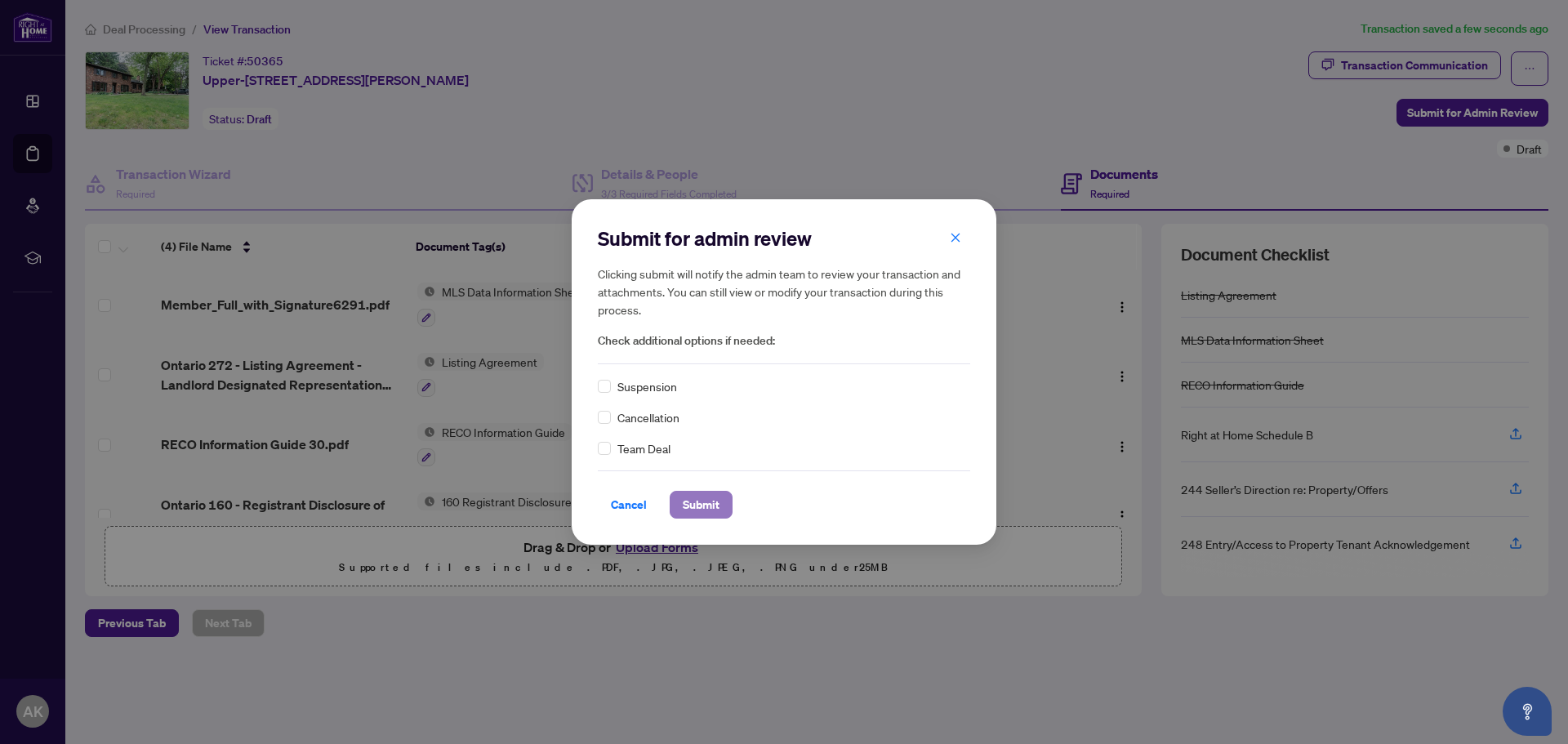
click at [711, 509] on span "Submit" at bounding box center [701, 504] width 36 height 26
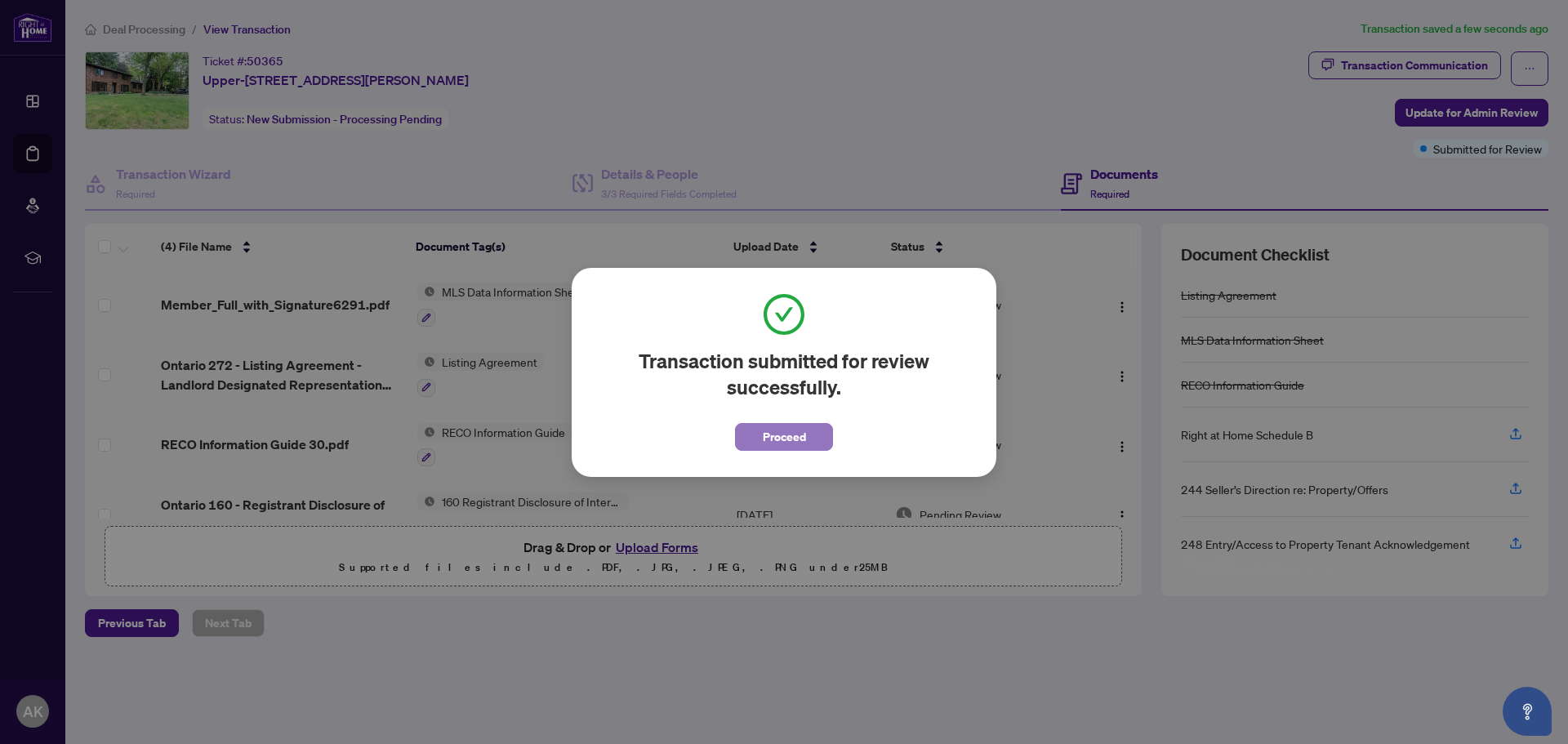
click at [769, 440] on span "Proceed" at bounding box center [784, 436] width 43 height 26
